Goal: Find specific page/section: Find specific page/section

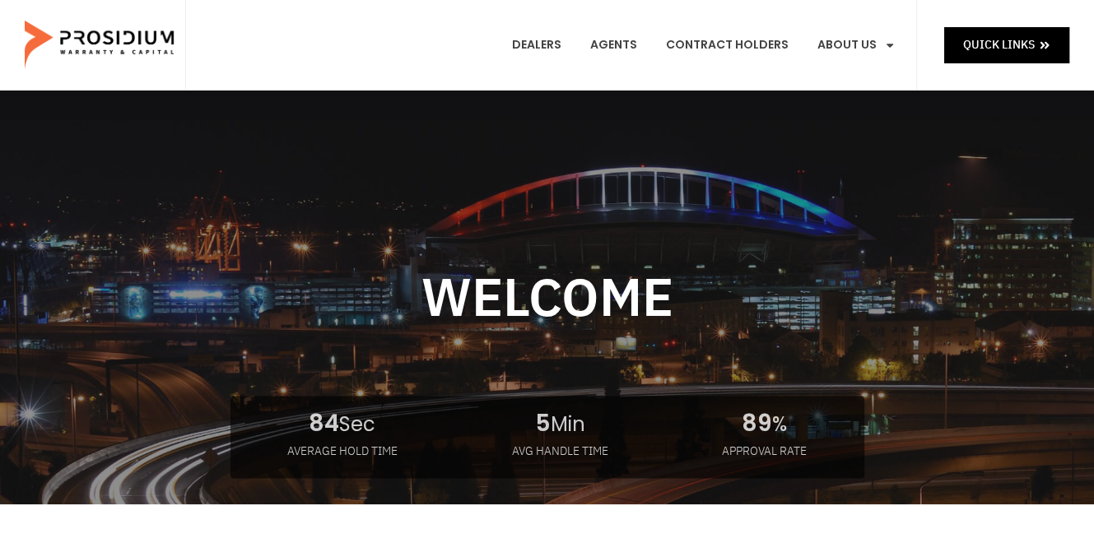
click at [547, 47] on e-page-transition at bounding box center [547, 276] width 1094 height 552
click at [558, 41] on link "Dealers" at bounding box center [536, 45] width 74 height 61
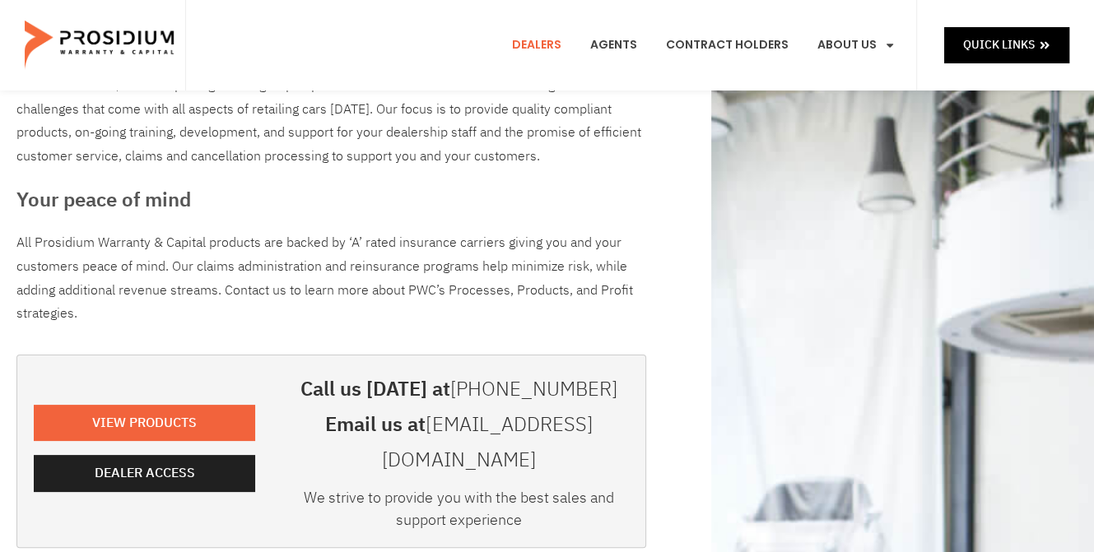
scroll to position [247, 0]
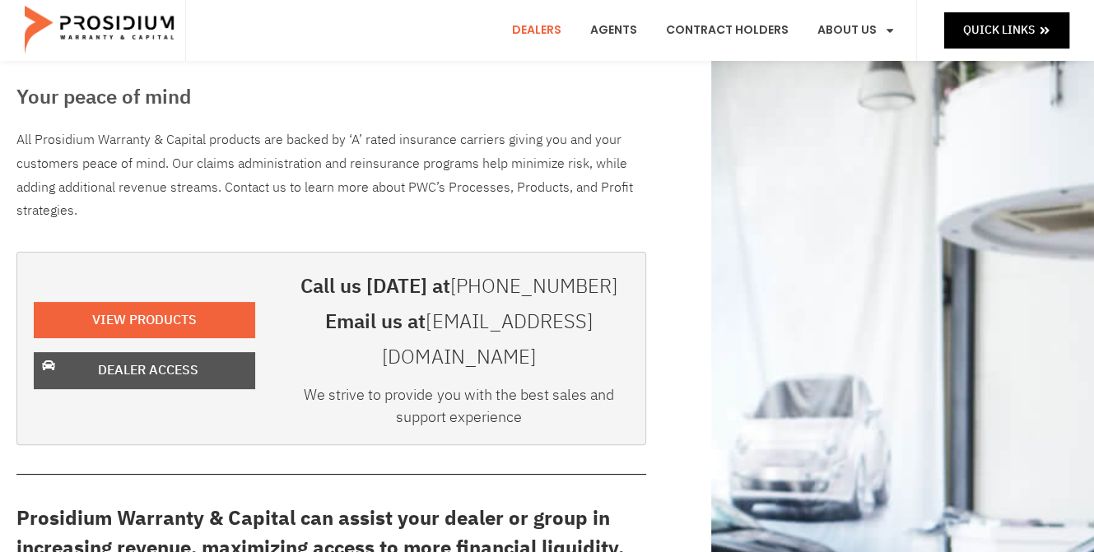
click at [151, 359] on span "Dealer Access" at bounding box center [148, 371] width 100 height 24
